Goal: Check status: Check status

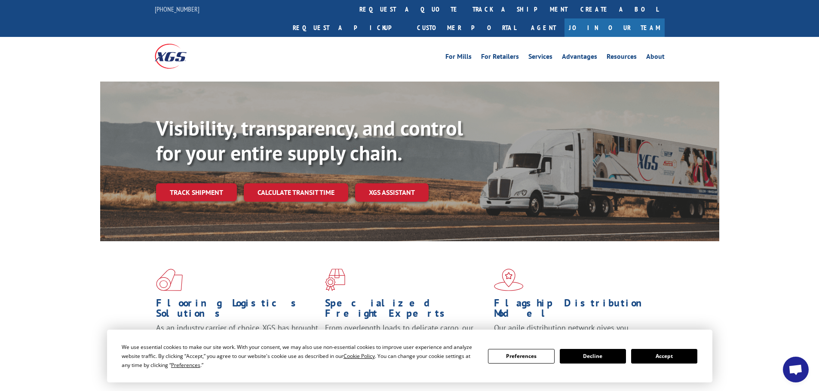
drag, startPoint x: 662, startPoint y: 359, endPoint x: 626, endPoint y: 347, distance: 37.8
click at [662, 359] on button "Accept" at bounding box center [664, 356] width 66 height 15
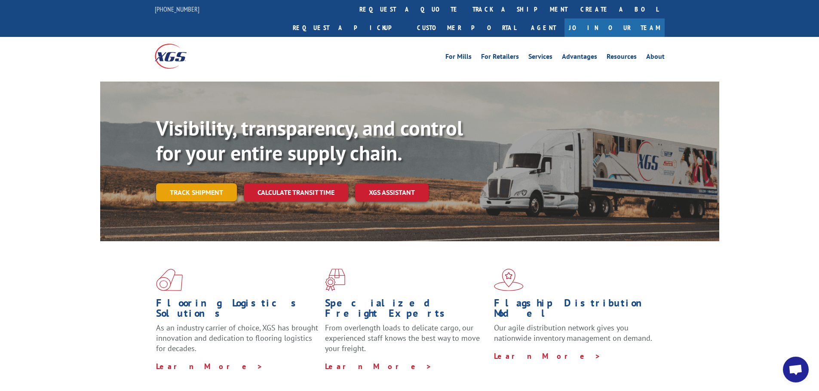
click at [203, 183] on link "Track shipment" at bounding box center [196, 192] width 81 height 18
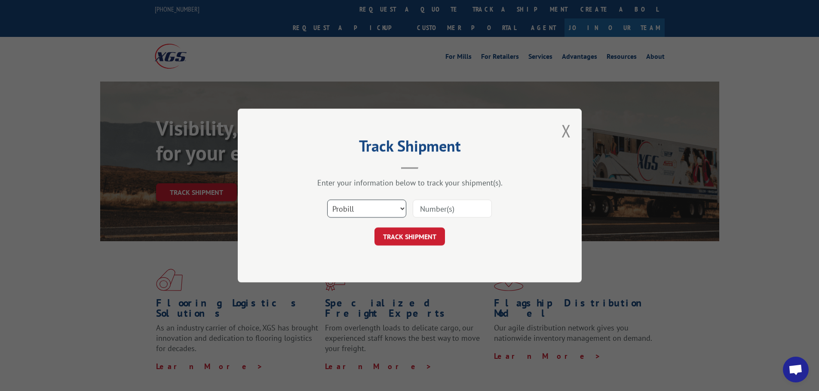
click at [370, 205] on select "Select category... Probill BOL PO" at bounding box center [366, 209] width 79 height 18
select select "po"
click at [327, 200] on select "Select category... Probill BOL PO" at bounding box center [366, 209] width 79 height 18
click at [431, 206] on input at bounding box center [452, 209] width 79 height 18
paste input "35536955"
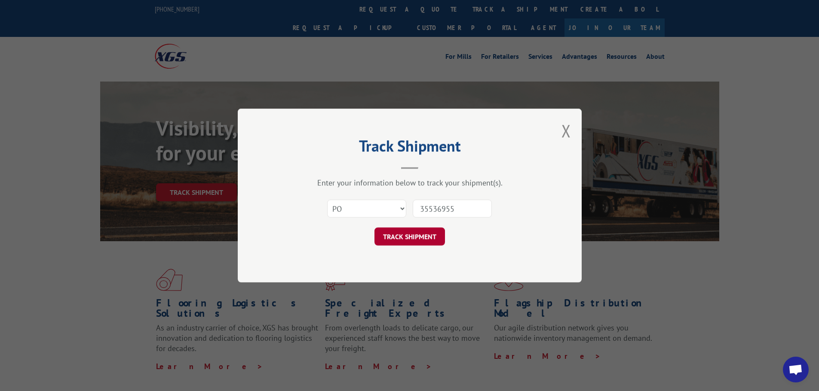
type input "35536955"
click at [407, 234] on button "TRACK SHIPMENT" at bounding box center [409, 237] width 70 height 18
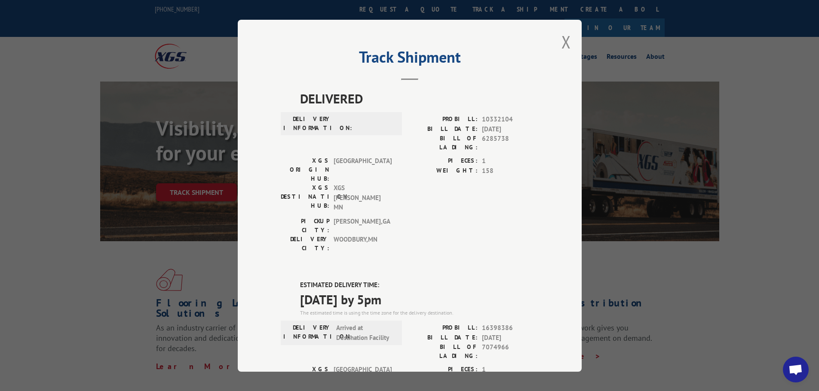
drag, startPoint x: 289, startPoint y: 228, endPoint x: 416, endPoint y: 248, distance: 127.9
copy div "ESTIMATED DELIVERY TIME: [DATE] by 5pm"
click at [364, 129] on span at bounding box center [365, 124] width 58 height 18
click at [564, 46] on button "Close modal" at bounding box center [565, 42] width 9 height 23
